Goal: Task Accomplishment & Management: Complete application form

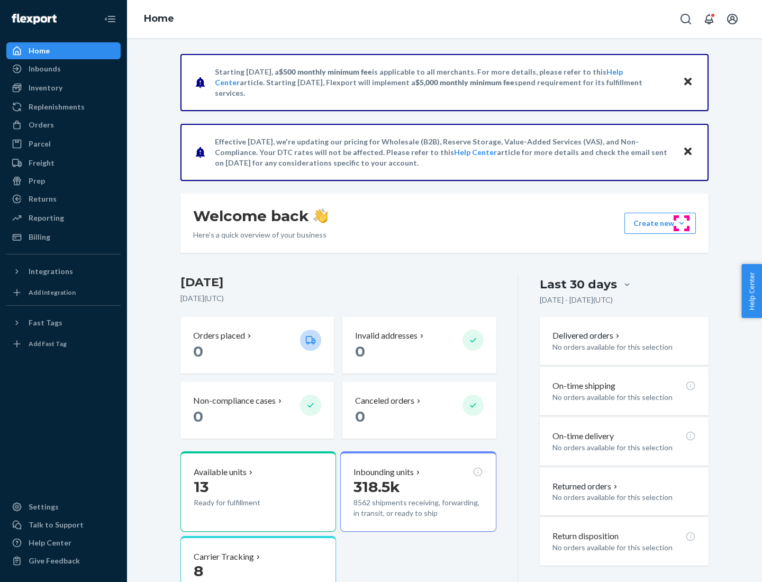
click at [682, 223] on button "Create new Create new inbound Create new order Create new product" at bounding box center [659, 223] width 71 height 21
click at [64, 69] on div "Inbounds" at bounding box center [63, 68] width 112 height 15
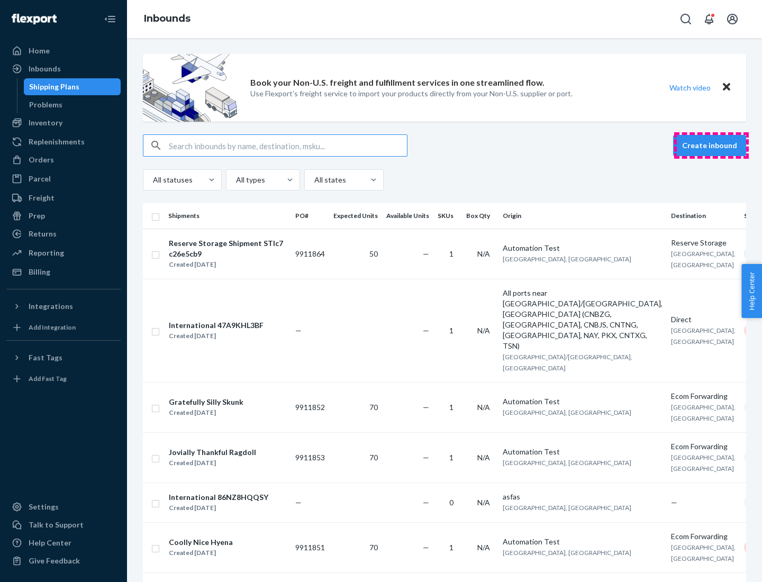
click at [711, 146] on button "Create inbound" at bounding box center [709, 145] width 73 height 21
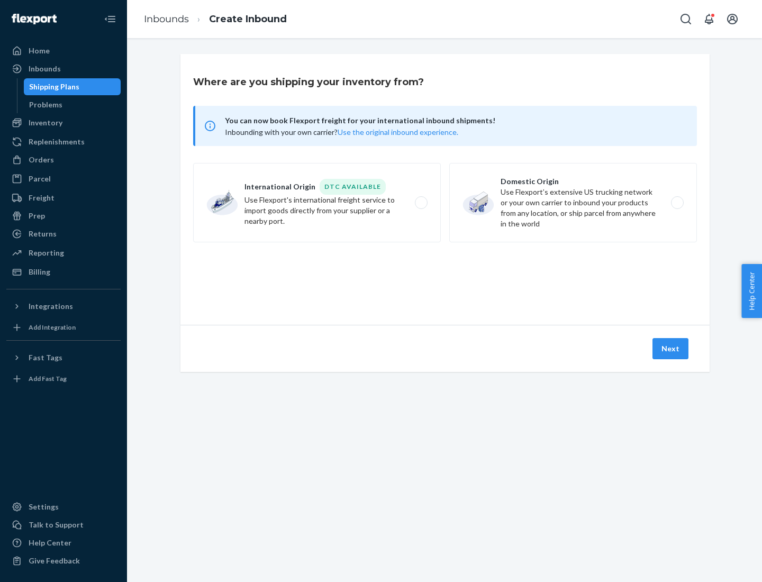
click at [573, 203] on label "Domestic Origin Use Flexport’s extensive US trucking network or your own carrie…" at bounding box center [573, 202] width 248 height 79
click at [677, 203] on input "Domestic Origin Use Flexport’s extensive US trucking network or your own carrie…" at bounding box center [680, 203] width 7 height 7
radio input "true"
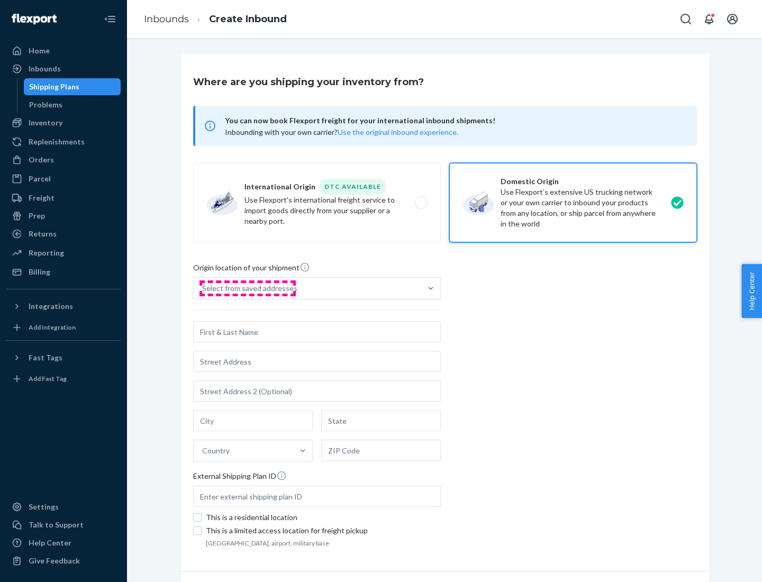
click at [247, 288] on div "Select from saved addresses" at bounding box center [249, 288] width 95 height 11
click at [203, 288] on input "Select from saved addresses" at bounding box center [202, 288] width 1 height 11
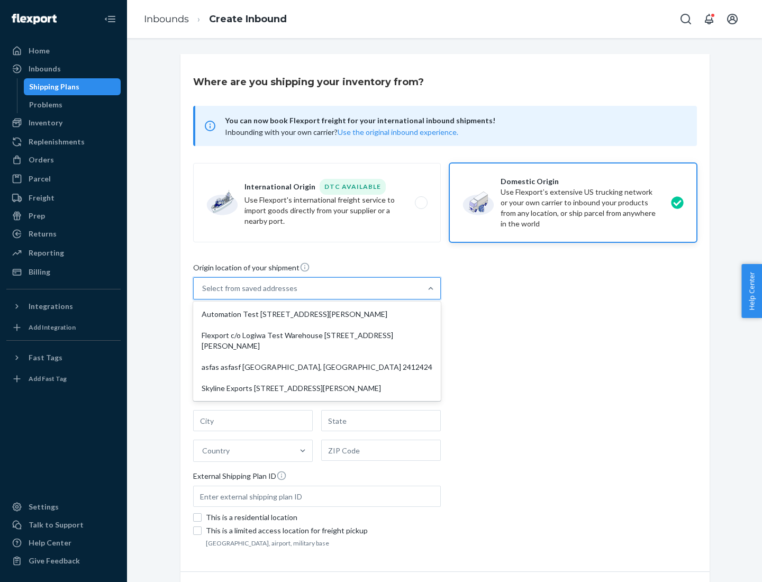
scroll to position [4, 0]
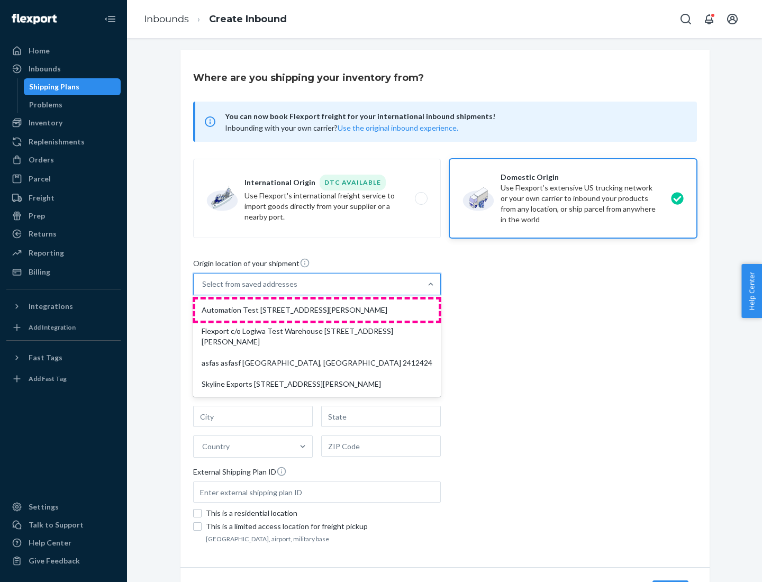
click at [317, 310] on div "Automation Test [STREET_ADDRESS][PERSON_NAME]" at bounding box center [316, 310] width 243 height 21
click at [203, 289] on input "option Automation Test [STREET_ADDRESS][PERSON_NAME] focused, 1 of 4. 4 results…" at bounding box center [202, 284] width 1 height 11
type input "Automation Test"
type input "9th Floor"
type input "[GEOGRAPHIC_DATA]"
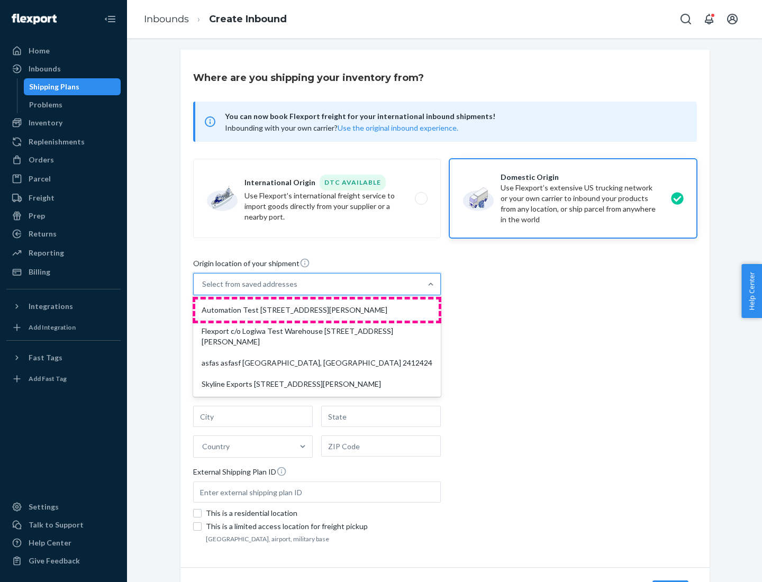
type input "CA"
type input "94104"
type input "[STREET_ADDRESS][PERSON_NAME]"
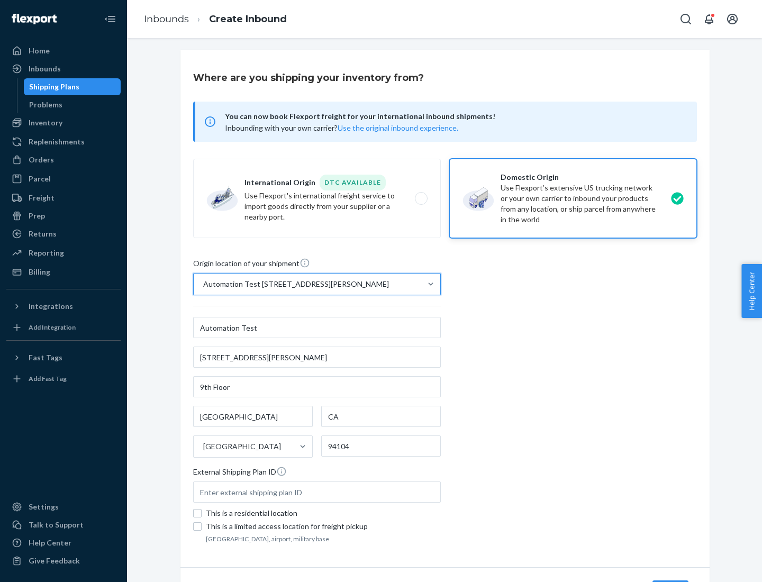
scroll to position [62, 0]
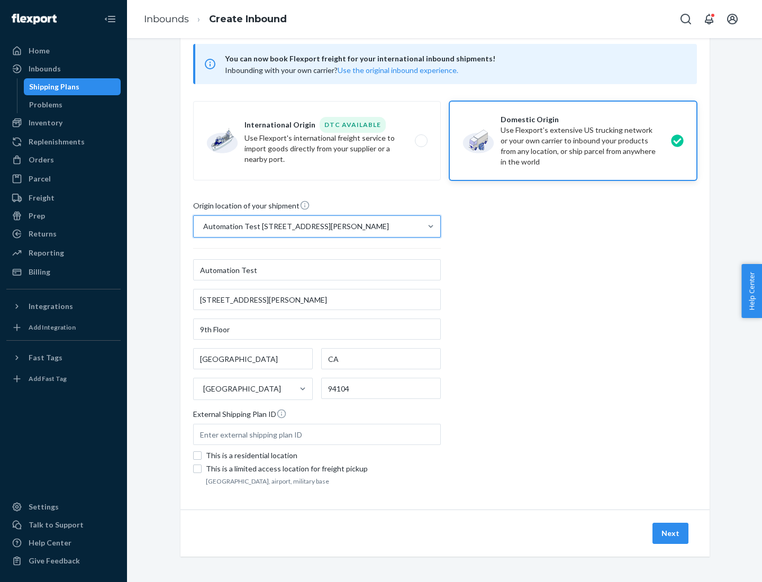
click at [671, 533] on button "Next" at bounding box center [671, 533] width 36 height 21
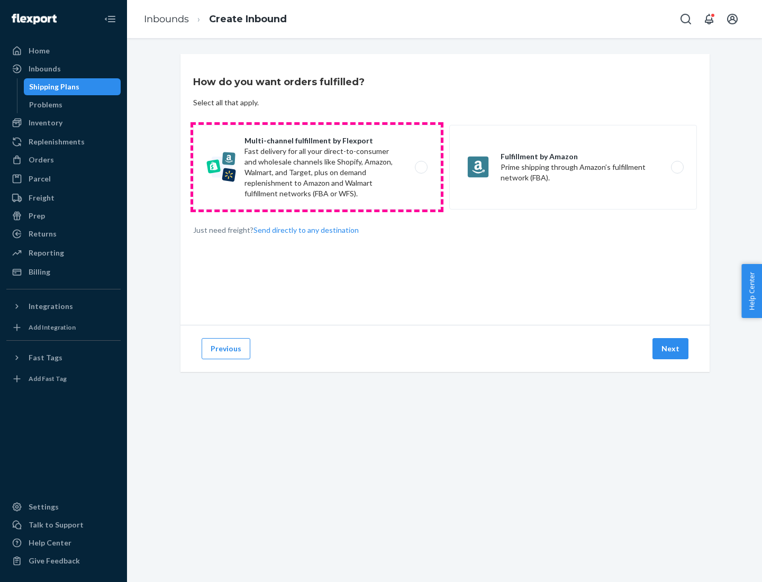
click at [317, 167] on label "Multi-channel fulfillment by Flexport Fast delivery for all your direct-to-cons…" at bounding box center [317, 167] width 248 height 85
click at [421, 167] on input "Multi-channel fulfillment by Flexport Fast delivery for all your direct-to-cons…" at bounding box center [424, 167] width 7 height 7
radio input "true"
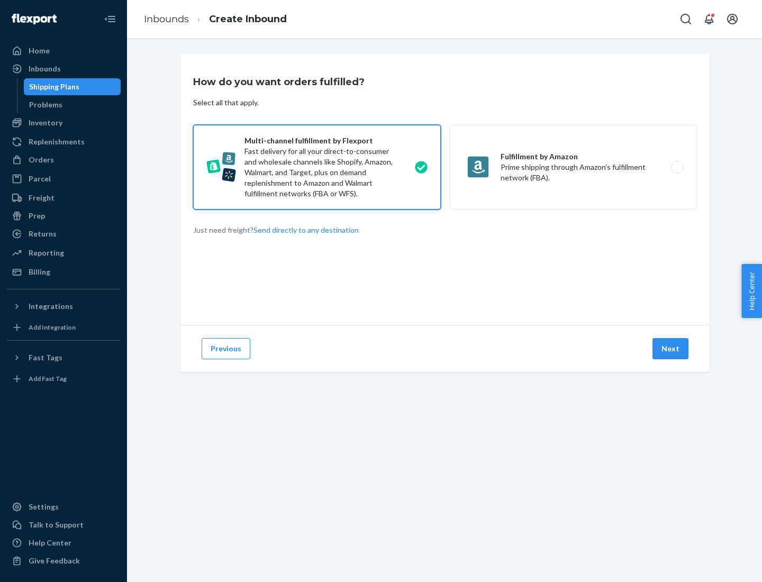
click at [671, 349] on button "Next" at bounding box center [671, 348] width 36 height 21
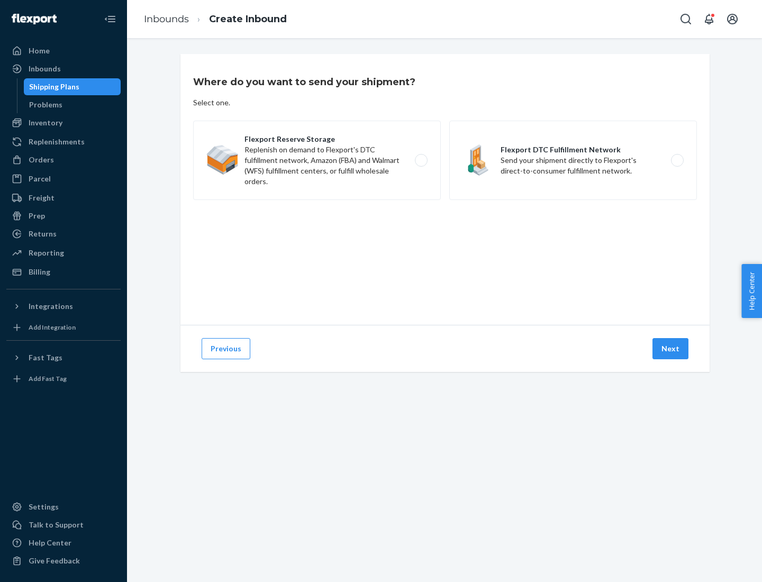
click at [573, 160] on label "Flexport DTC Fulfillment Network Send your shipment directly to Flexport's dire…" at bounding box center [573, 160] width 248 height 79
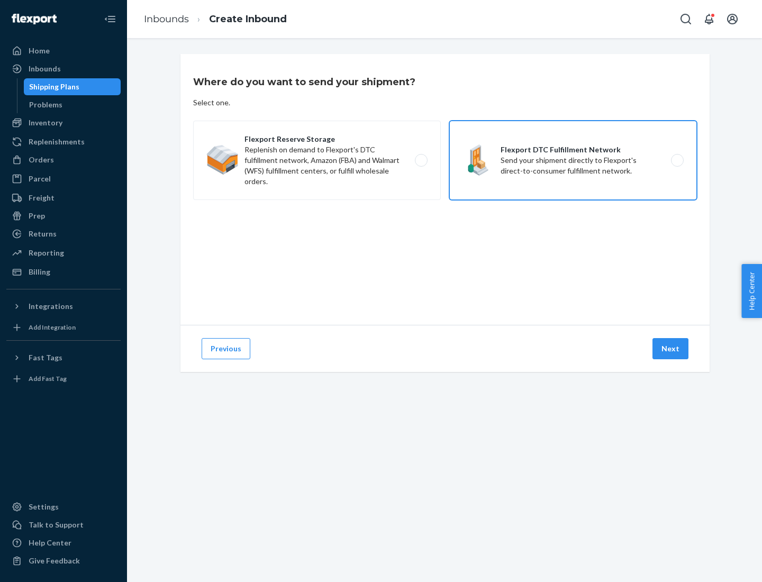
click at [677, 160] on input "Flexport DTC Fulfillment Network Send your shipment directly to Flexport's dire…" at bounding box center [680, 160] width 7 height 7
radio input "true"
click at [671, 349] on button "Next" at bounding box center [671, 348] width 36 height 21
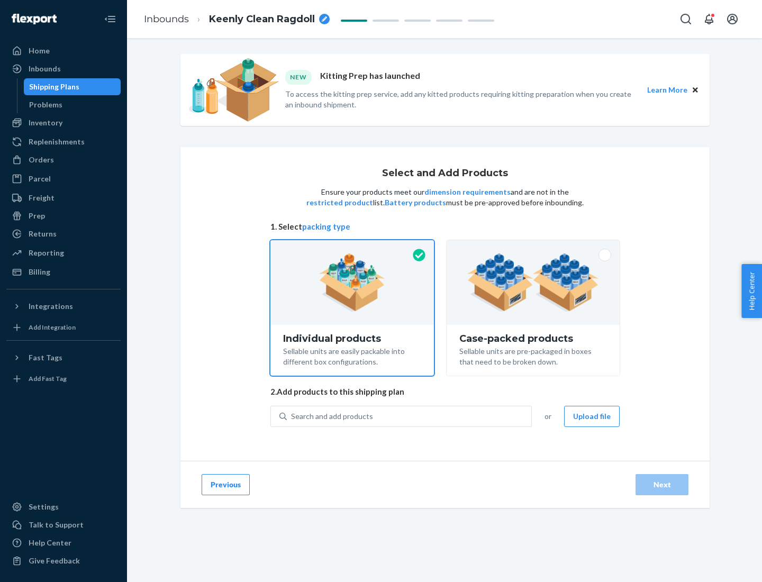
click at [533, 283] on img at bounding box center [533, 282] width 132 height 58
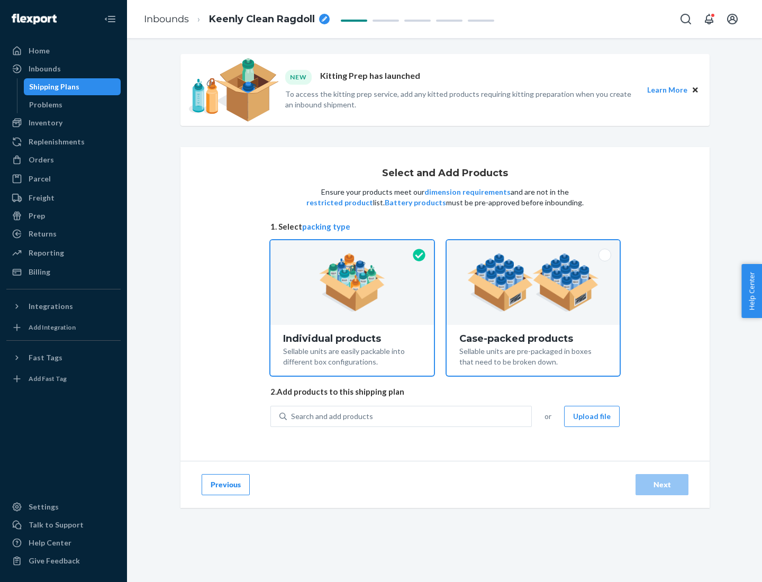
click at [533, 247] on input "Case-packed products Sellable units are pre-packaged in boxes that need to be b…" at bounding box center [533, 243] width 7 height 7
radio input "true"
radio input "false"
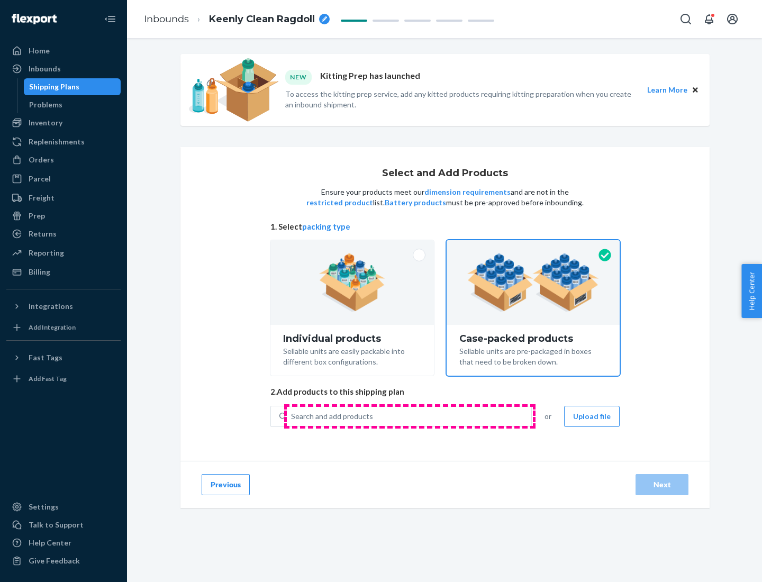
click at [410, 416] on div "Search and add products" at bounding box center [409, 416] width 244 height 19
click at [292, 416] on input "Search and add products" at bounding box center [291, 416] width 1 height 11
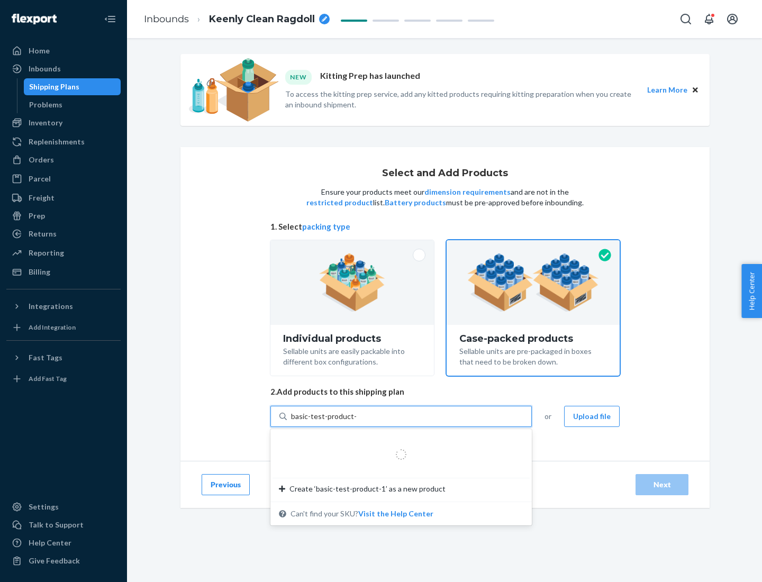
type input "basic-test-product-1"
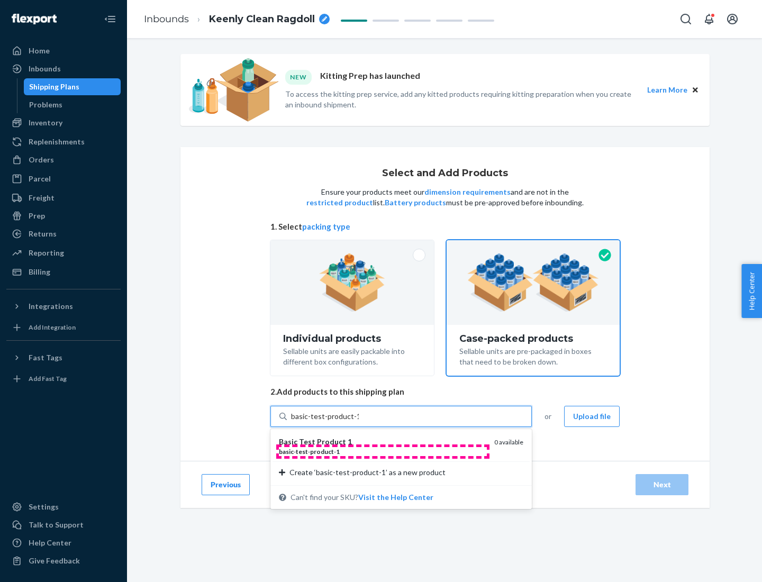
click at [383, 451] on div "basic - test - product - 1" at bounding box center [382, 451] width 207 height 9
click at [359, 422] on input "basic-test-product-1" at bounding box center [325, 416] width 68 height 11
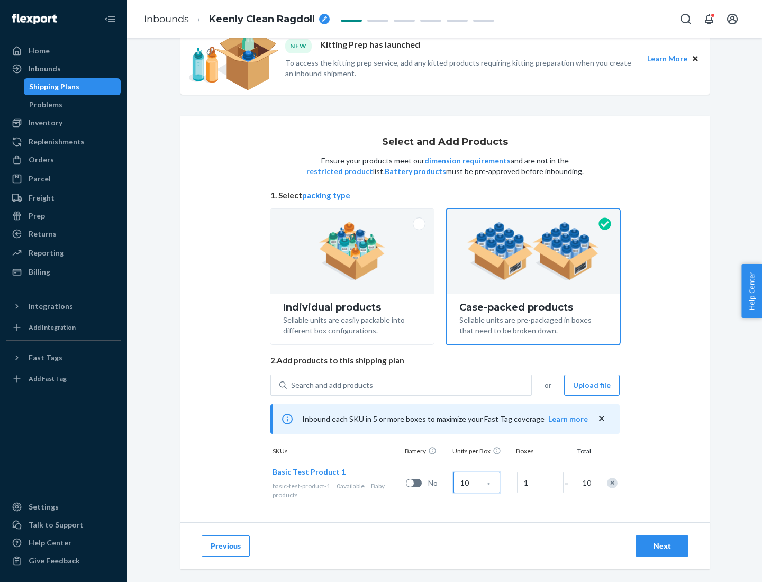
scroll to position [38, 0]
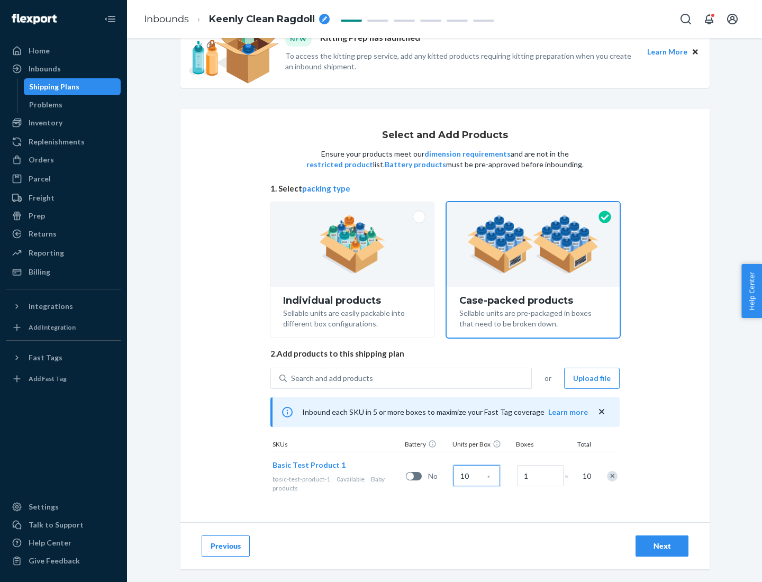
type input "10"
type input "7"
click at [662, 546] on div "Next" at bounding box center [662, 546] width 35 height 11
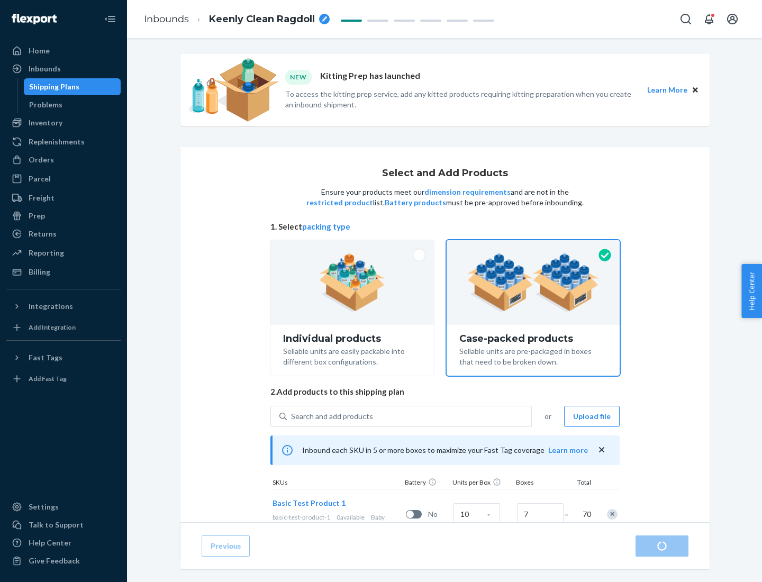
radio input "true"
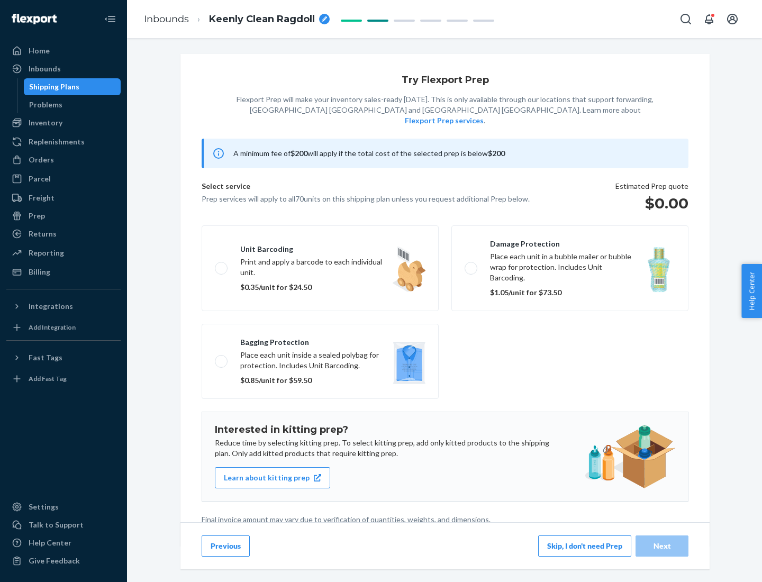
scroll to position [3, 0]
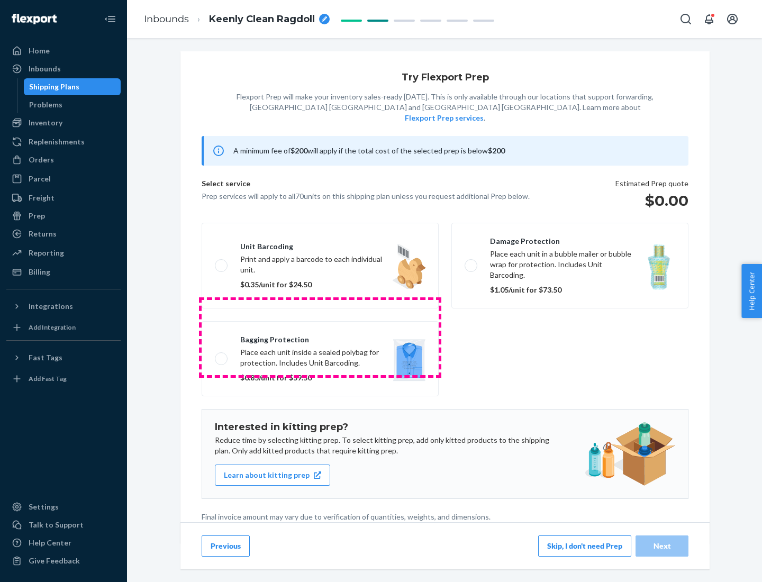
click at [320, 337] on label "Bagging protection Place each unit inside a sealed polybag for protection. Incl…" at bounding box center [320, 358] width 237 height 75
click at [222, 355] on input "Bagging protection Place each unit inside a sealed polybag for protection. Incl…" at bounding box center [218, 358] width 7 height 7
checkbox input "true"
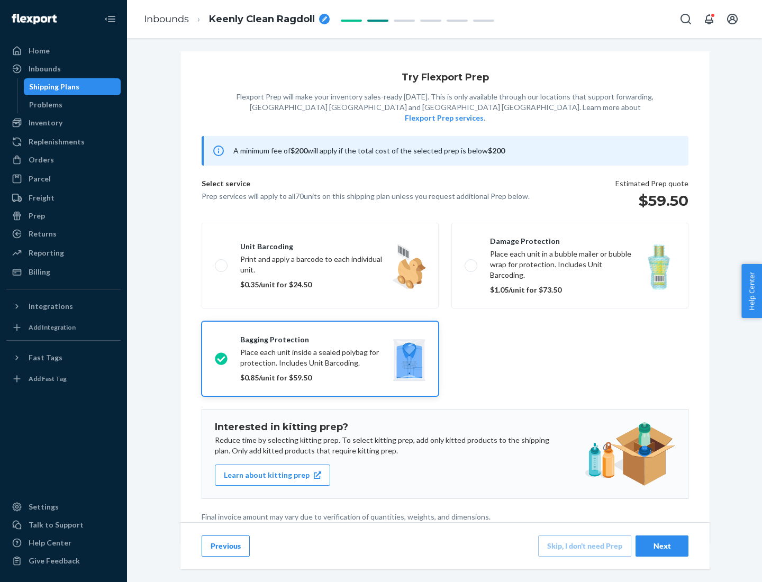
click at [662, 546] on div "Next" at bounding box center [662, 546] width 35 height 11
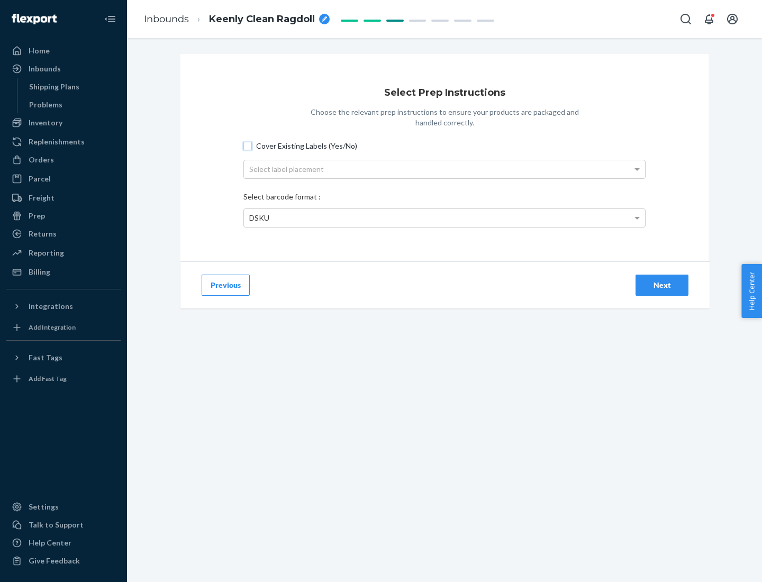
click at [248, 146] on input "Cover Existing Labels (Yes/No)" at bounding box center [247, 146] width 8 height 8
checkbox input "true"
click at [445, 169] on div "Select label placement" at bounding box center [444, 169] width 401 height 18
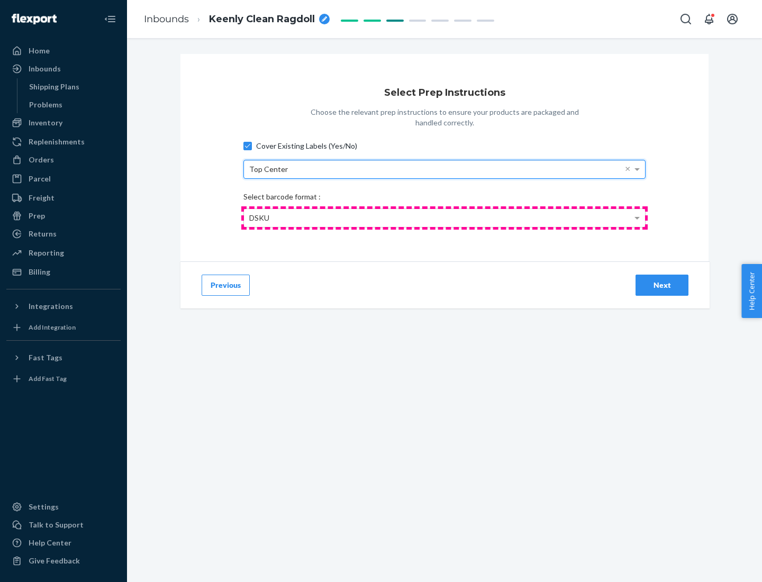
click at [445, 218] on div "DSKU" at bounding box center [444, 218] width 401 height 18
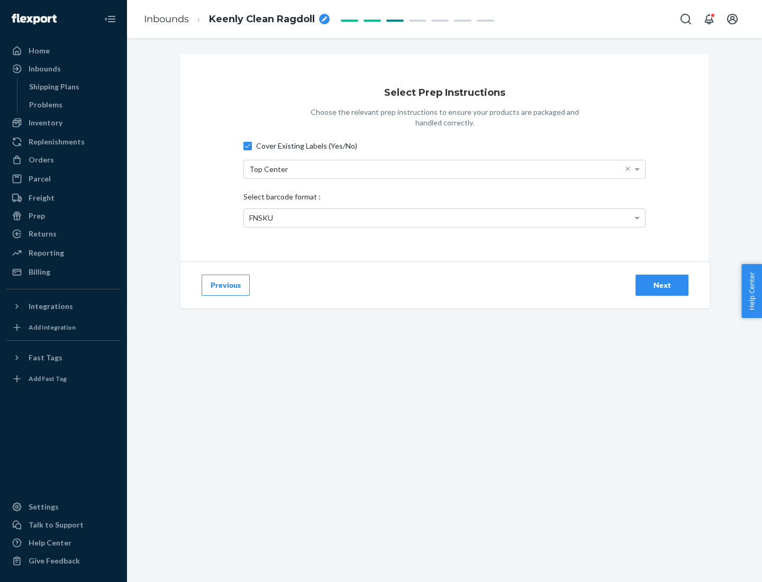
click at [662, 285] on div "Next" at bounding box center [662, 285] width 35 height 11
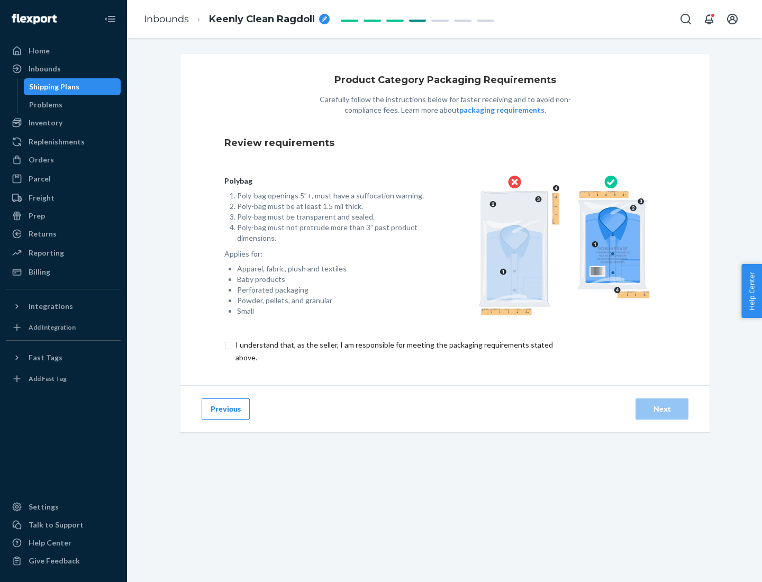
click at [393, 351] on input "checkbox" at bounding box center [400, 351] width 352 height 25
checkbox input "true"
click at [662, 409] on div "Next" at bounding box center [662, 409] width 35 height 11
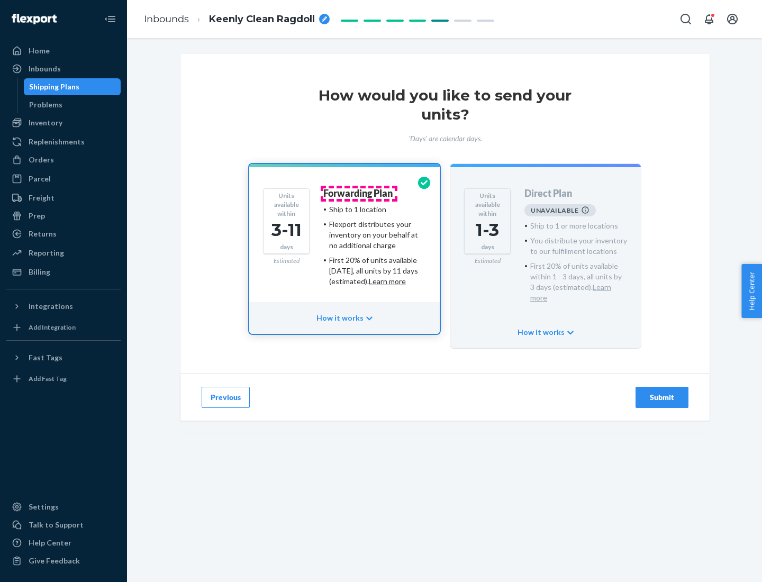
click at [359, 193] on h4 "Forwarding Plan" at bounding box center [357, 193] width 69 height 11
click at [662, 392] on div "Submit" at bounding box center [662, 397] width 35 height 11
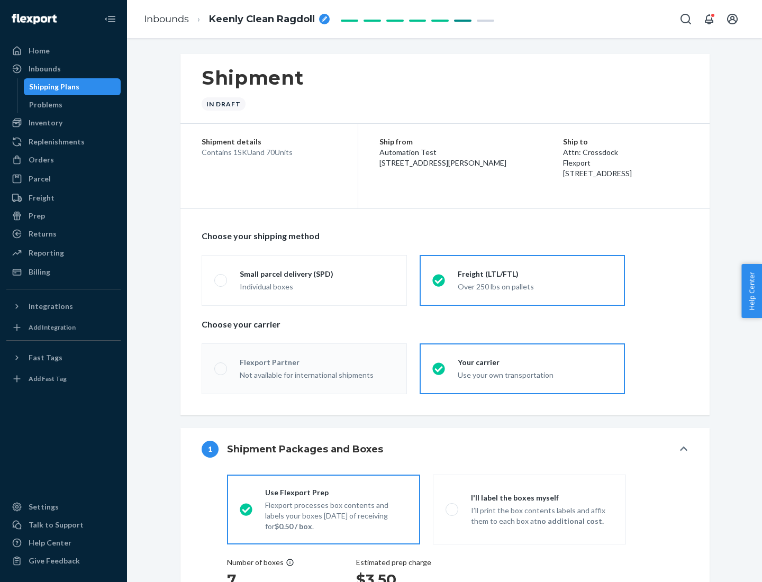
radio input "true"
radio input "false"
radio input "true"
radio input "false"
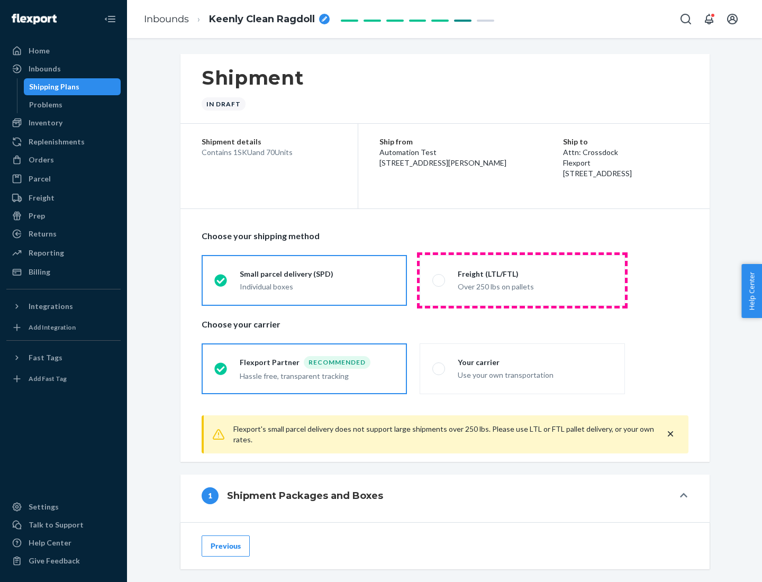
click at [522, 280] on div "Over 250 lbs on pallets" at bounding box center [535, 285] width 155 height 13
click at [439, 280] on input "Freight (LTL/FTL) Over 250 lbs on pallets" at bounding box center [435, 280] width 7 height 7
radio input "true"
radio input "false"
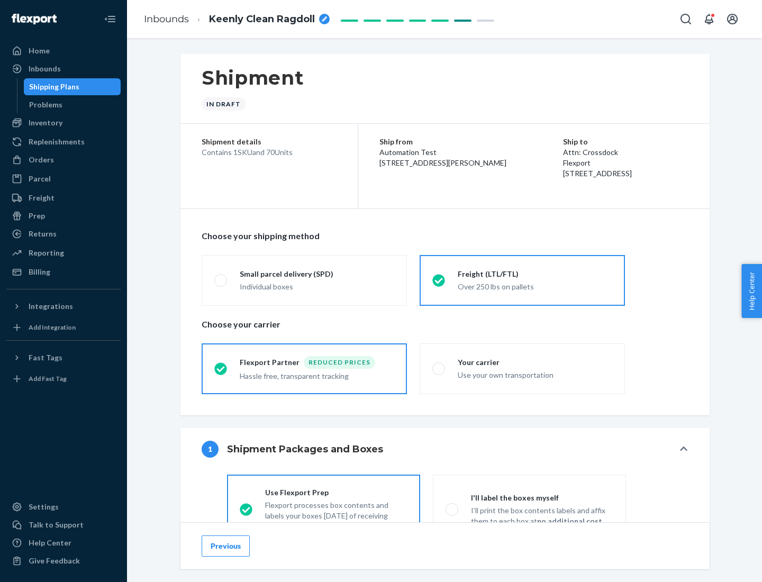
scroll to position [59, 0]
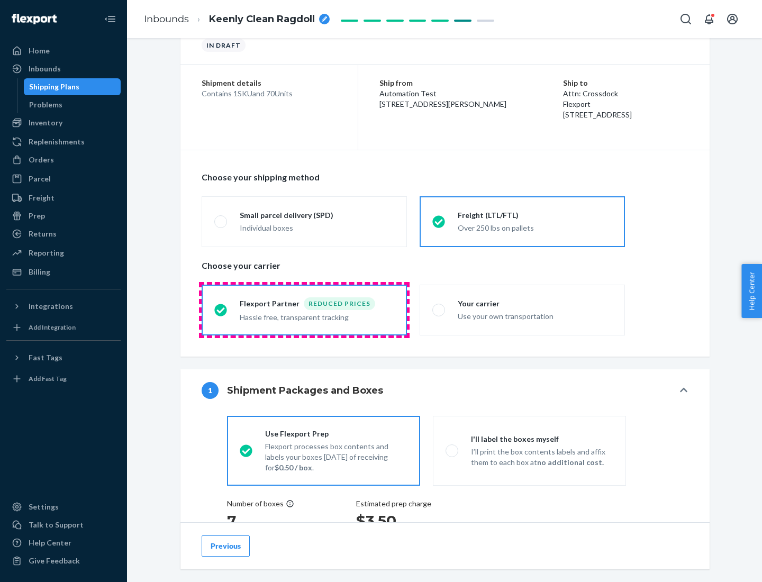
click at [304, 310] on div "Hassle free, transparent tracking" at bounding box center [317, 316] width 155 height 13
click at [221, 310] on input "Flexport Partner Reduced prices Hassle free, transparent tracking" at bounding box center [217, 309] width 7 height 7
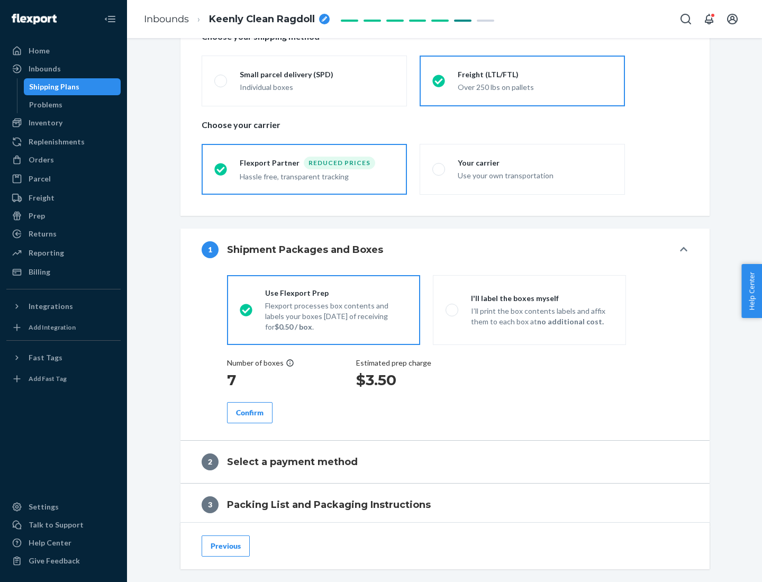
click at [529, 310] on p "I’ll print the box contents labels and affix them to each box at no additional …" at bounding box center [542, 316] width 142 height 21
click at [452, 310] on input "I'll label the boxes myself I’ll print the box contents labels and affix them t…" at bounding box center [449, 309] width 7 height 7
radio input "true"
radio input "false"
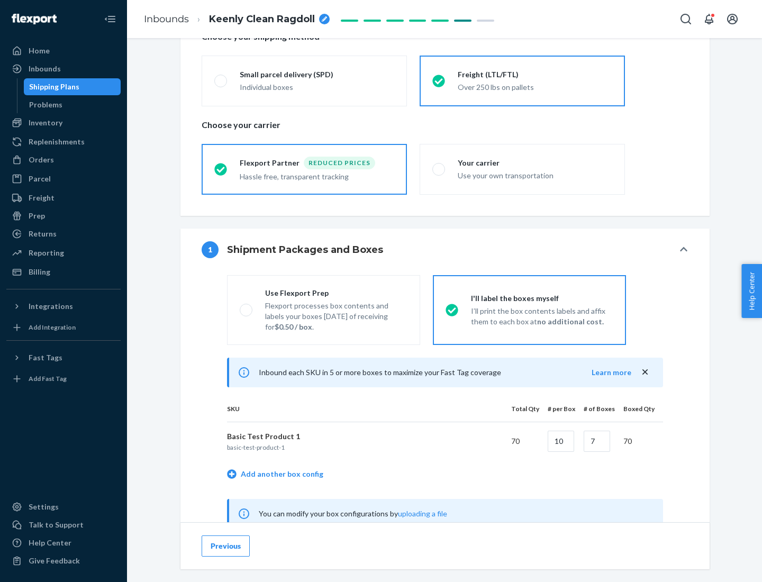
scroll to position [331, 0]
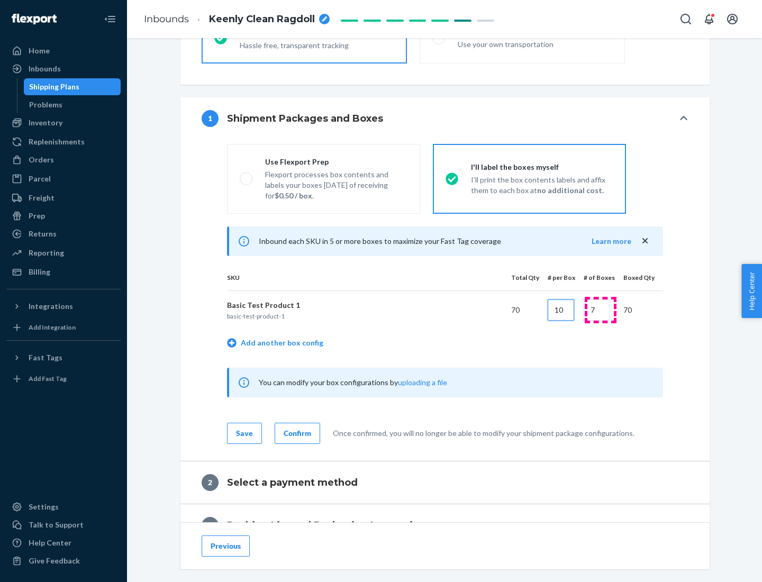
type input "10"
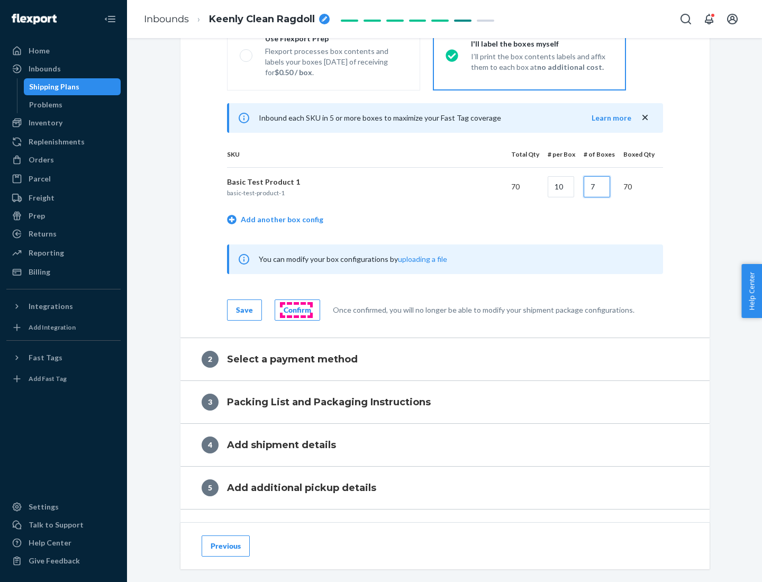
type input "7"
click at [296, 310] on div "Confirm" at bounding box center [298, 310] width 28 height 11
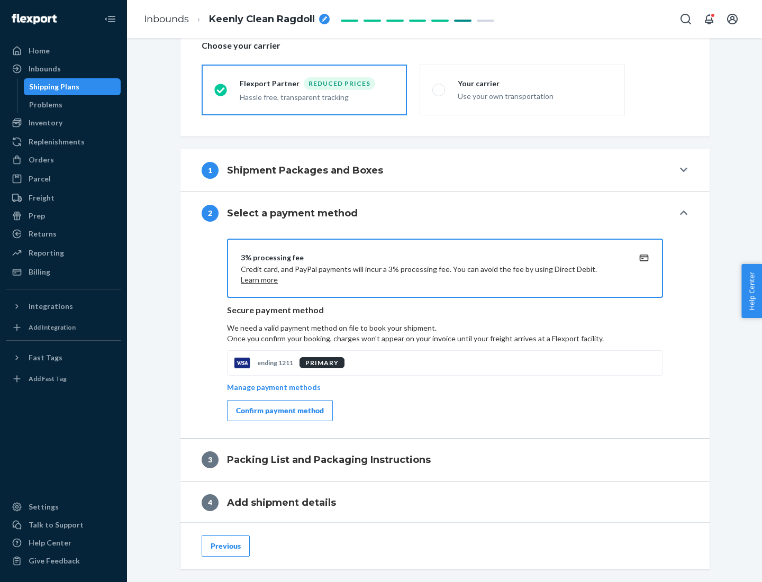
scroll to position [379, 0]
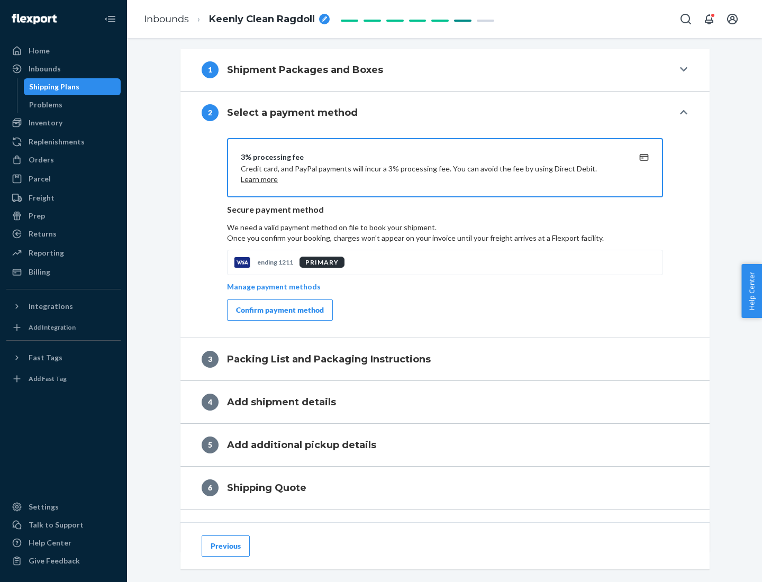
click at [279, 310] on div "Confirm payment method" at bounding box center [280, 310] width 88 height 11
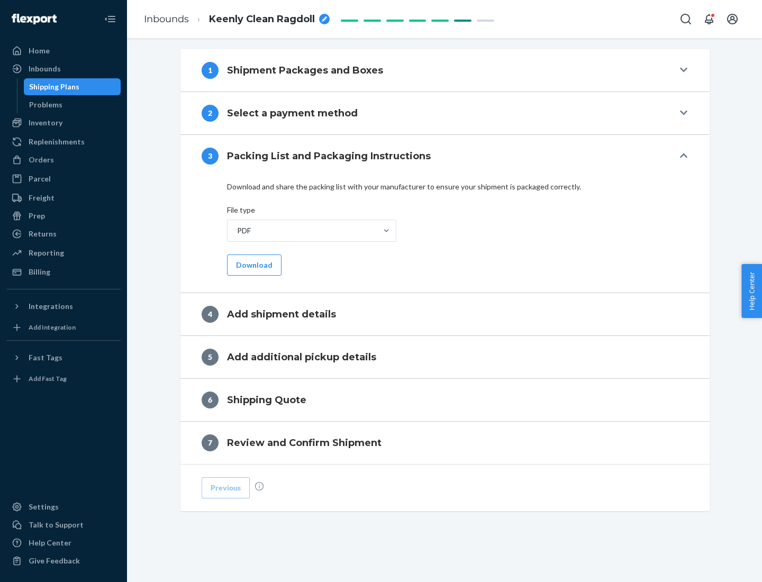
scroll to position [334, 0]
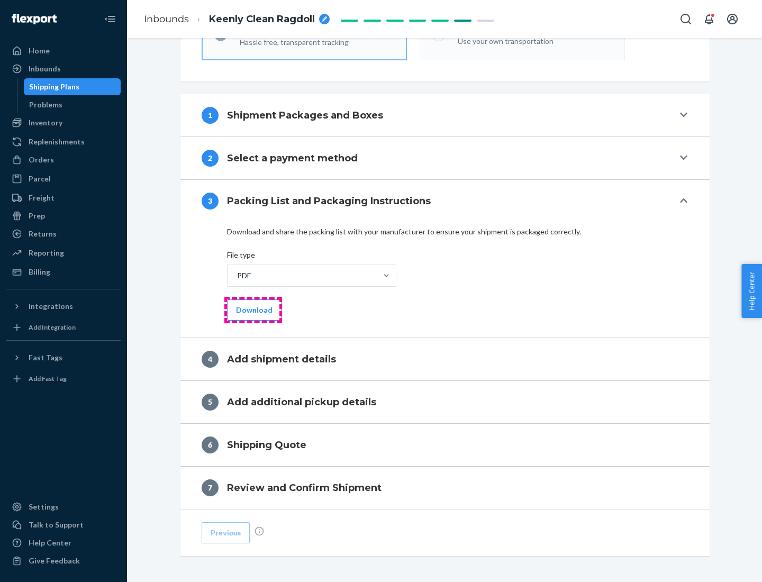
click at [253, 310] on button "Download" at bounding box center [254, 310] width 55 height 21
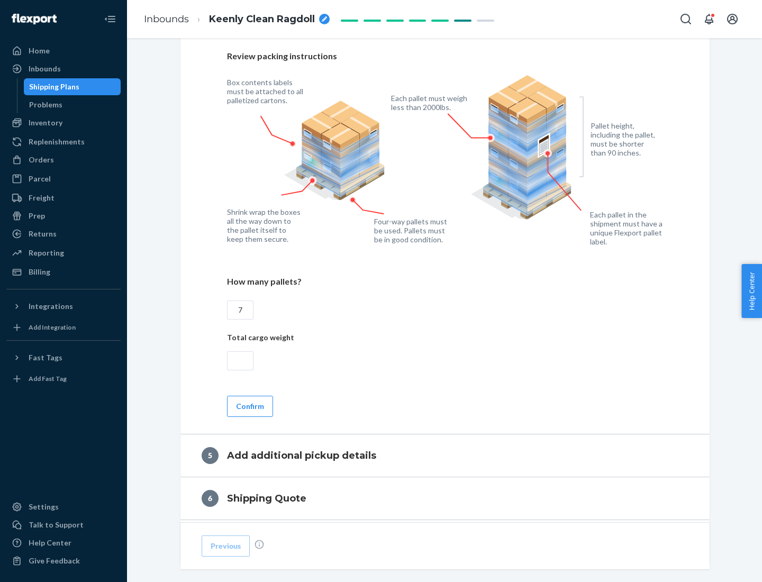
scroll to position [687, 0]
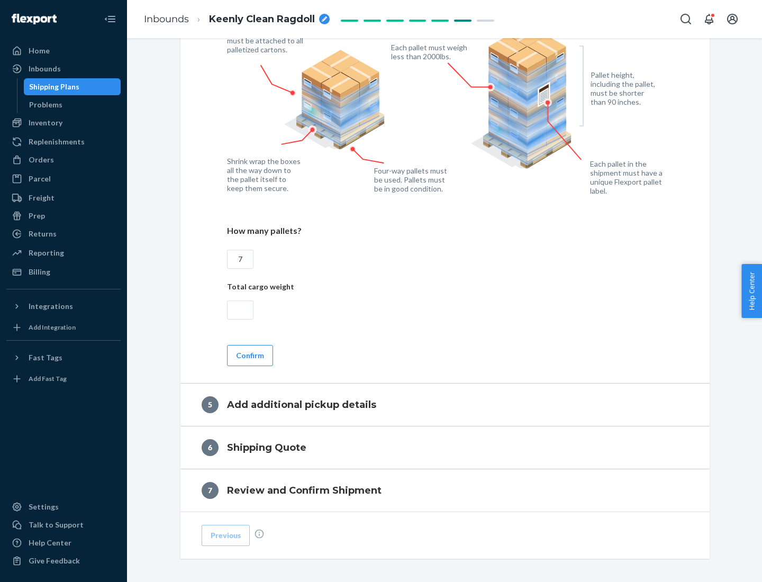
type input "7"
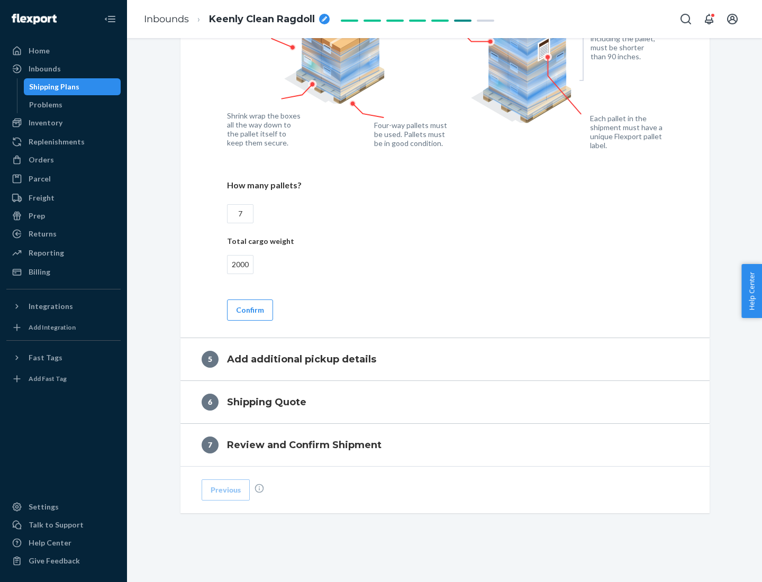
type input "2000"
click at [249, 310] on button "Confirm" at bounding box center [250, 310] width 46 height 21
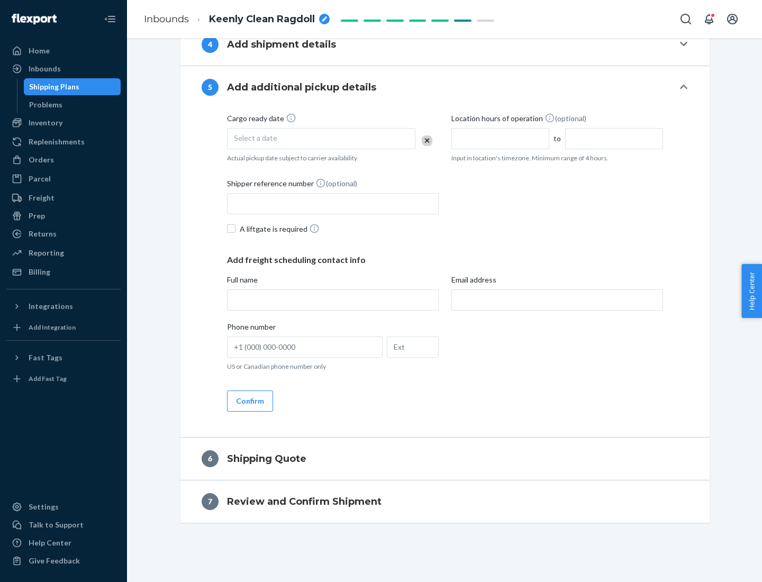
scroll to position [362, 0]
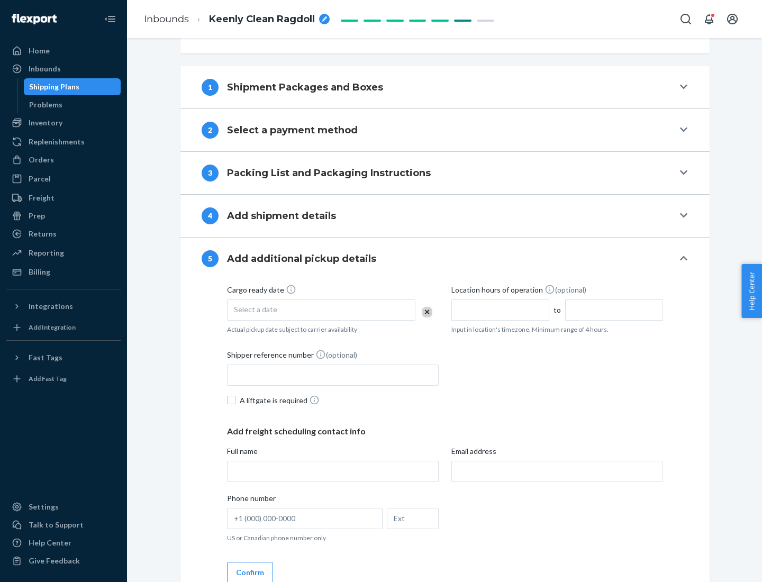
click at [321, 310] on div "Select a date" at bounding box center [321, 310] width 188 height 21
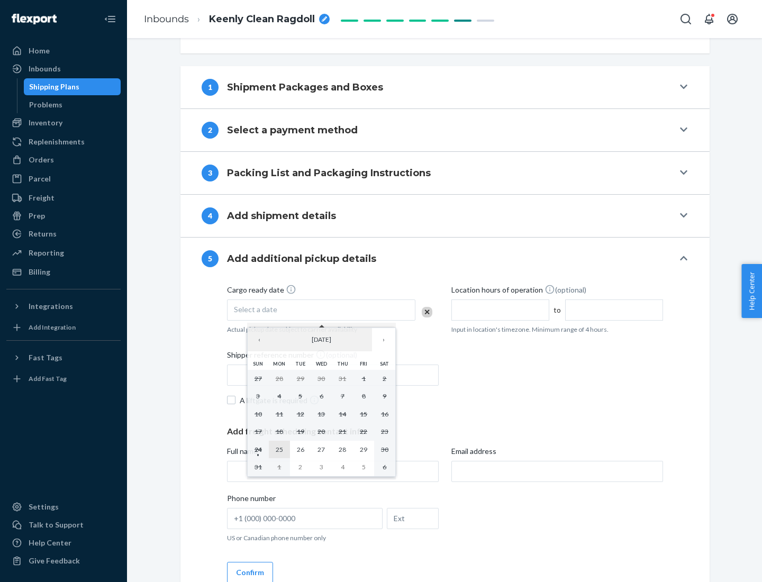
click at [279, 449] on abbr "25" at bounding box center [279, 450] width 7 height 8
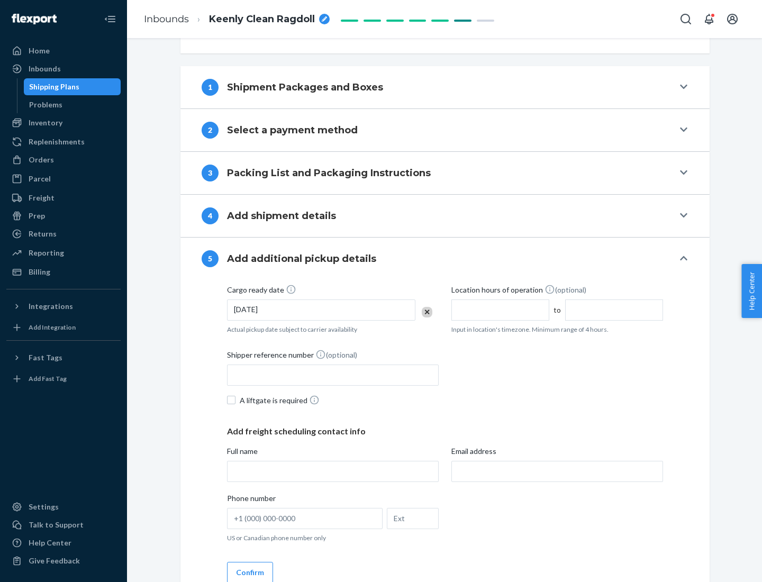
scroll to position [523, 0]
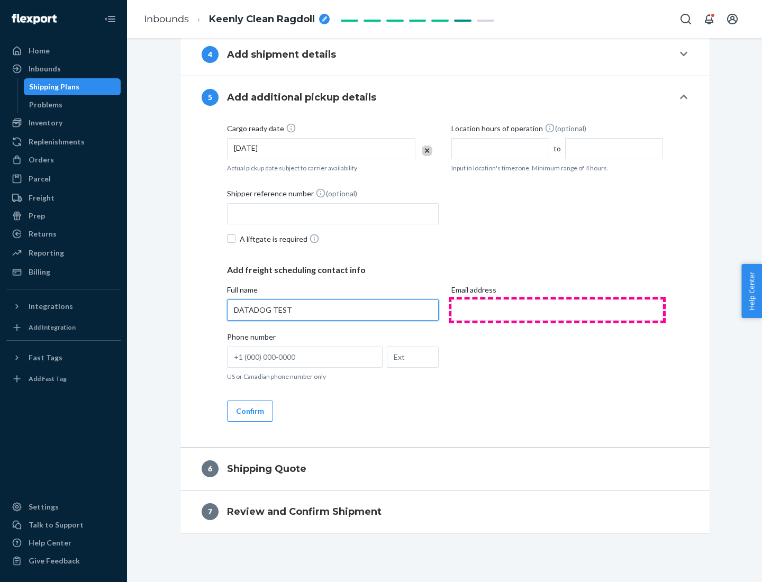
type input "DATADOG TEST"
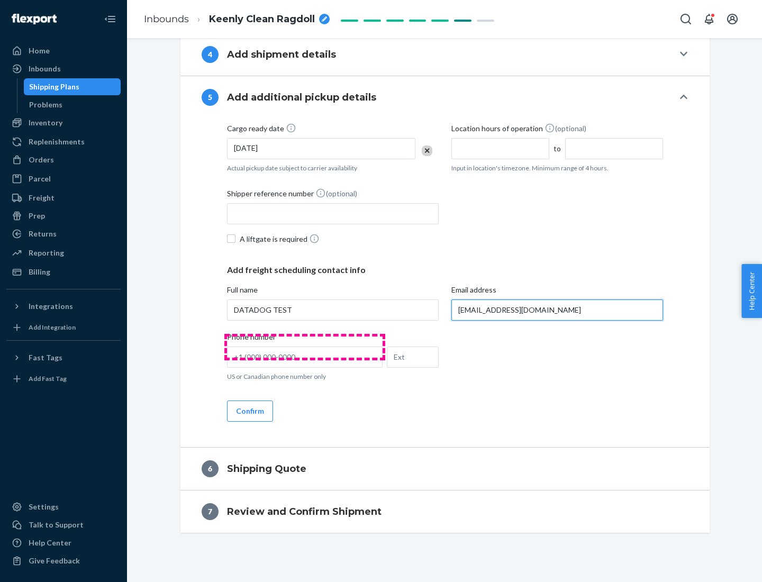
scroll to position [533, 0]
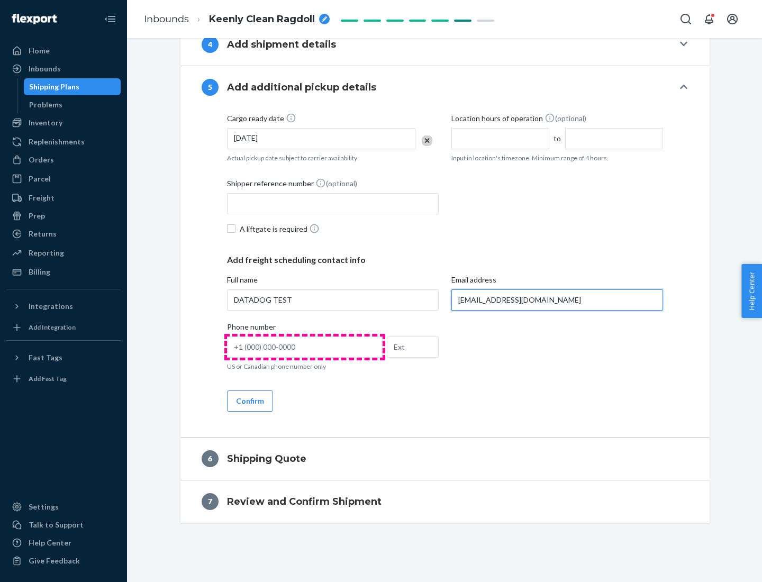
type input "[EMAIL_ADDRESS][DOMAIN_NAME]"
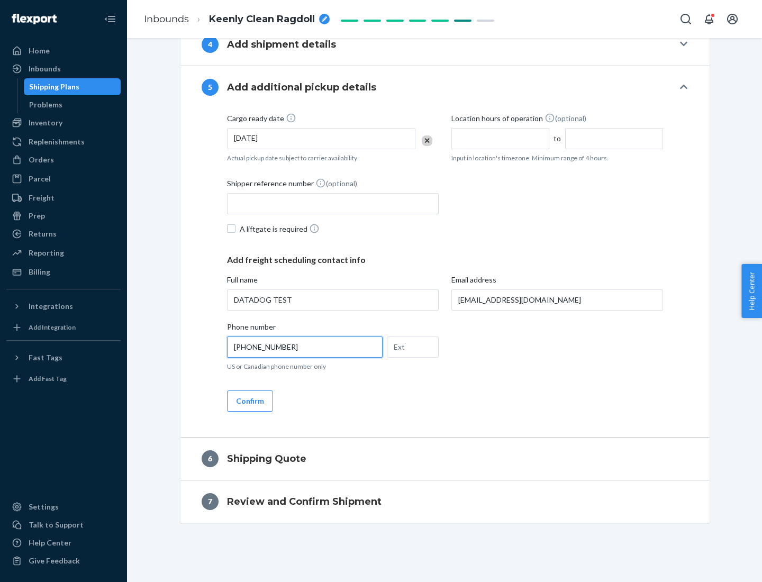
type input "[PHONE_NUMBER]"
click at [249, 401] on button "Confirm" at bounding box center [250, 401] width 46 height 21
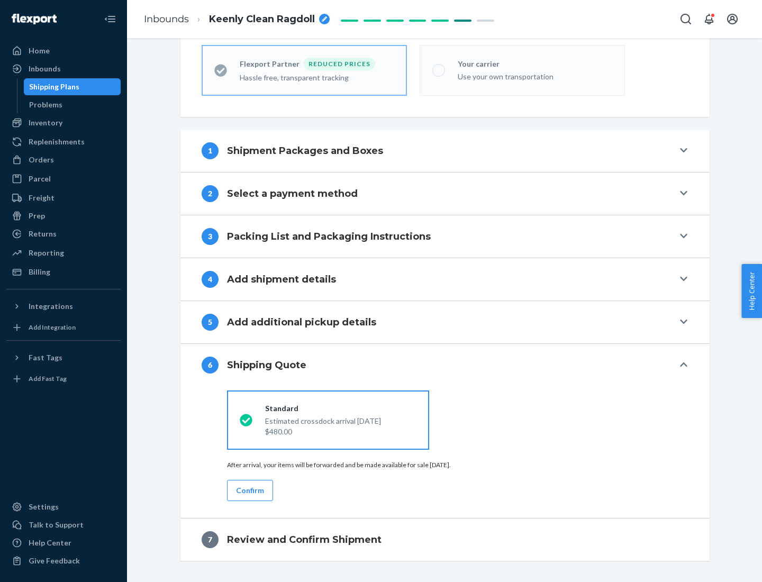
scroll to position [337, 0]
